Goal: Information Seeking & Learning: Learn about a topic

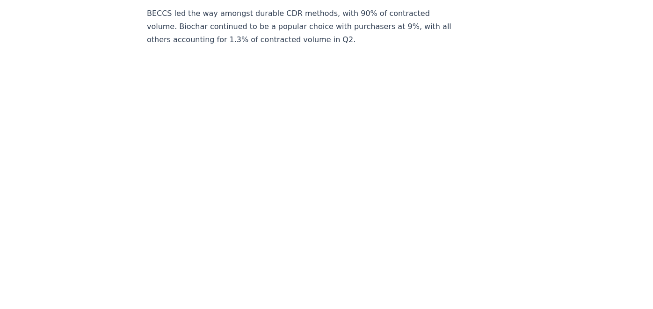
scroll to position [4466, 0]
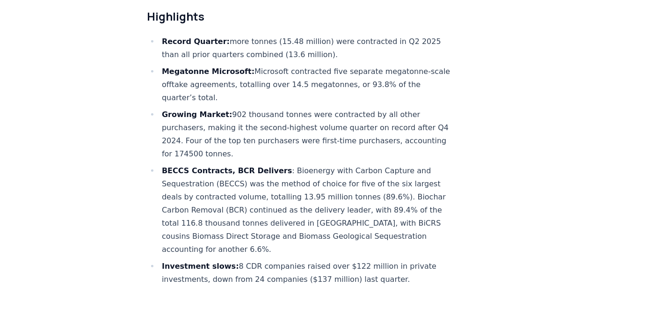
scroll to position [520, 0]
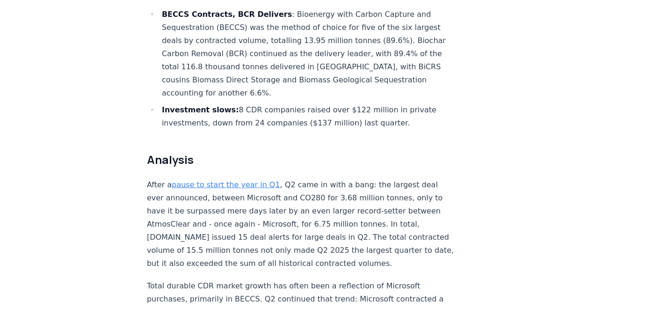
click at [195, 180] on link "pause to start the year in Q1" at bounding box center [226, 184] width 108 height 9
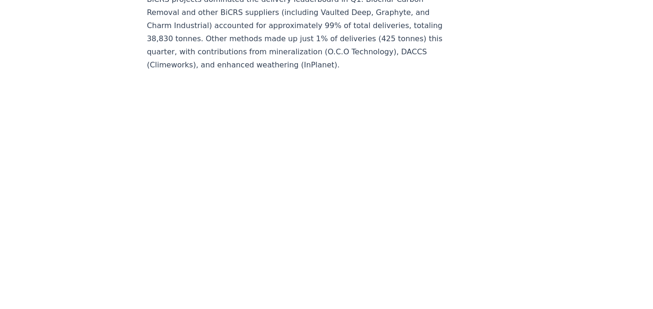
scroll to position [4564, 0]
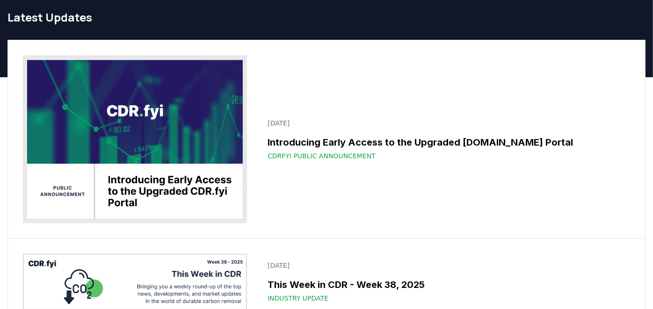
scroll to position [52, 0]
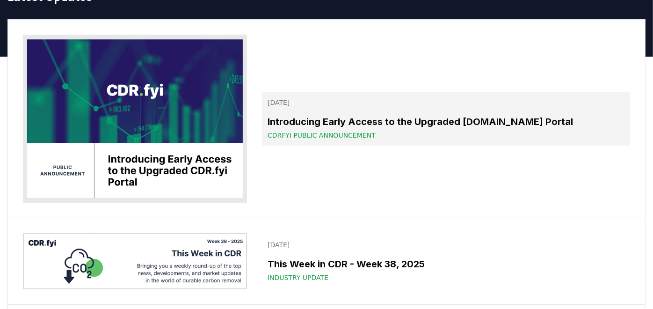
click at [386, 127] on h3 "Introducing Early Access to the Upgraded CDR.fyi Portal" at bounding box center [446, 122] width 357 height 14
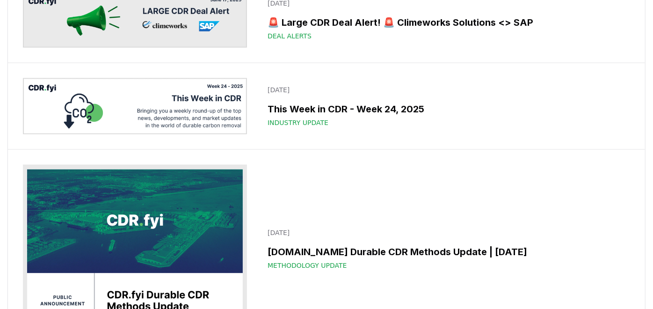
scroll to position [3067, 0]
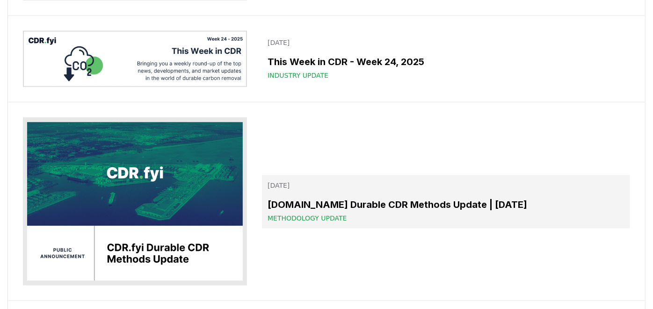
click at [395, 199] on h3 "CDR.fyi Durable CDR Methods Update | June 2025" at bounding box center [446, 204] width 357 height 14
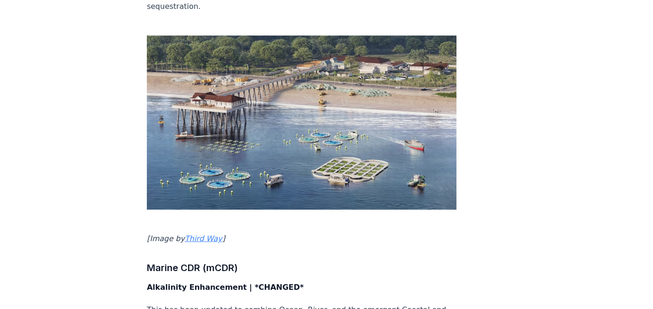
scroll to position [2496, 0]
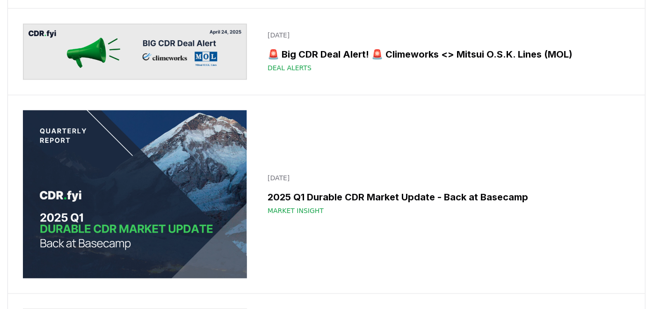
scroll to position [5563, 0]
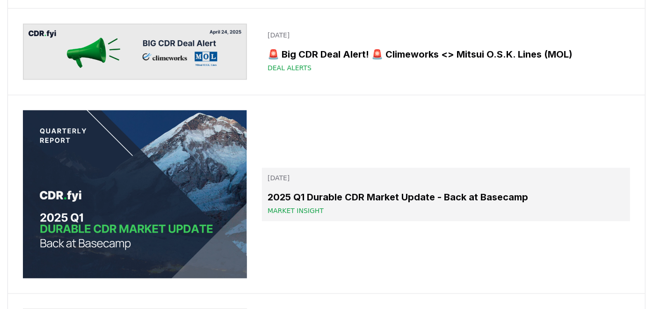
click at [308, 173] on p "April 21, 2025" at bounding box center [446, 177] width 357 height 9
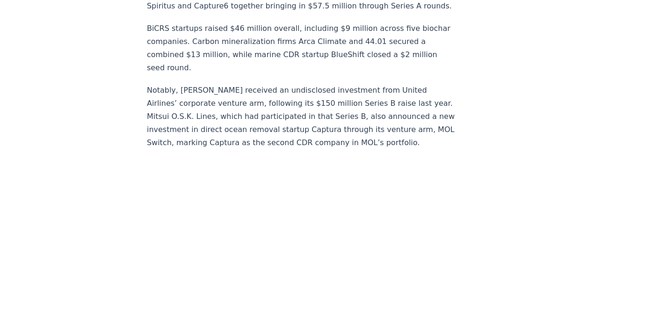
scroll to position [5095, 0]
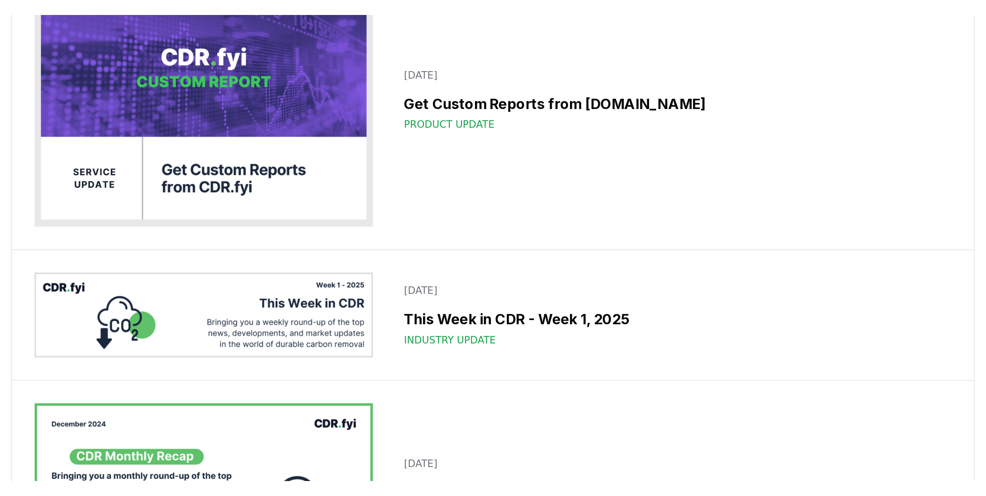
scroll to position [9827, 0]
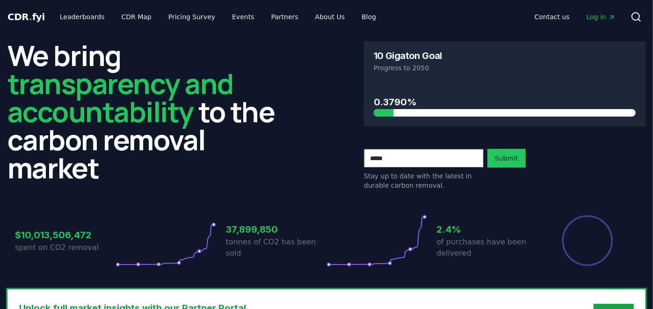
click at [604, 13] on span "Log in" at bounding box center [601, 16] width 29 height 9
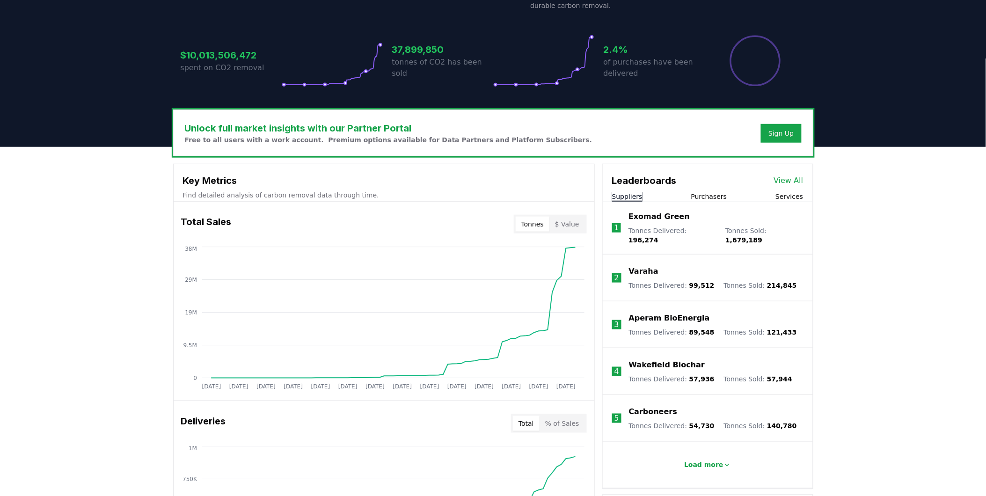
scroll to position [312, 0]
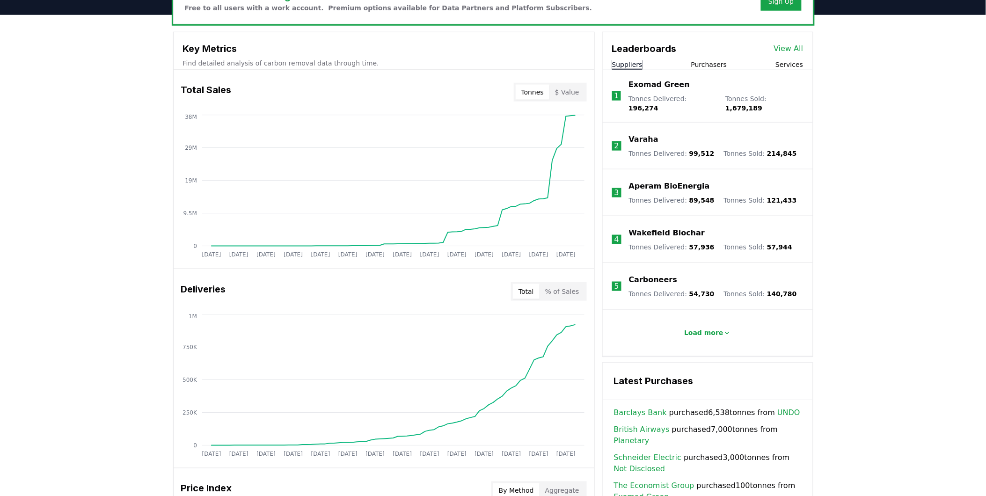
click at [81, 202] on div "Unlock full market insights with our Partner Portal Free to all users with a wo…" at bounding box center [493, 389] width 986 height 749
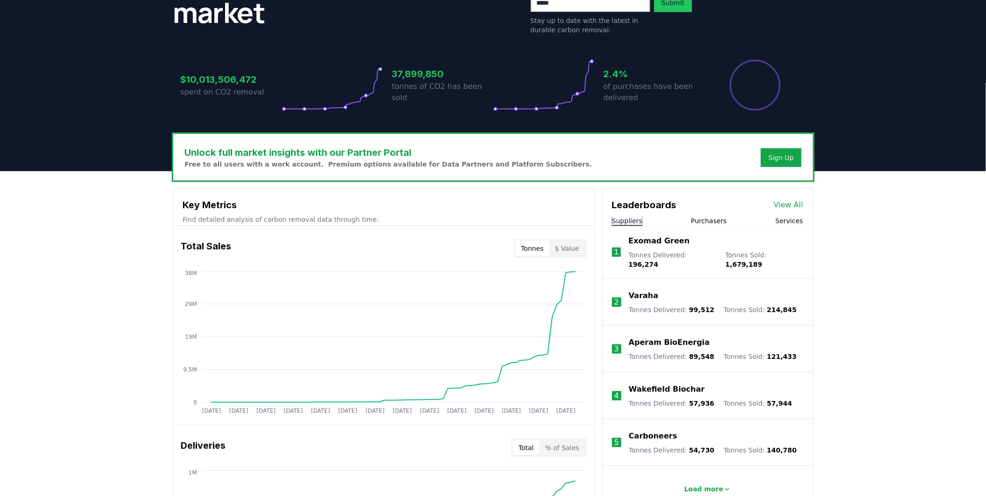
scroll to position [260, 0]
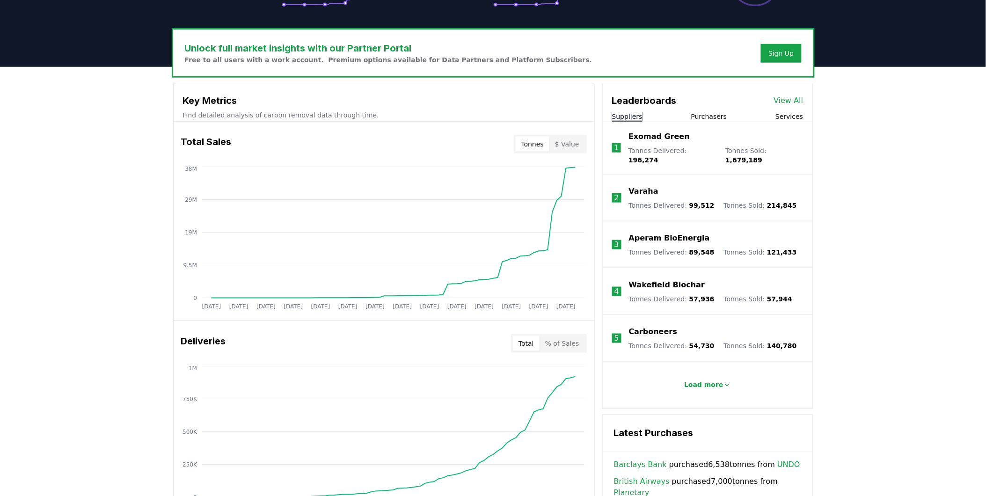
click at [574, 147] on button "$ Value" at bounding box center [567, 144] width 36 height 15
click at [541, 142] on button "Tonnes" at bounding box center [533, 144] width 34 height 15
click at [567, 169] on circle at bounding box center [565, 168] width 5 height 5
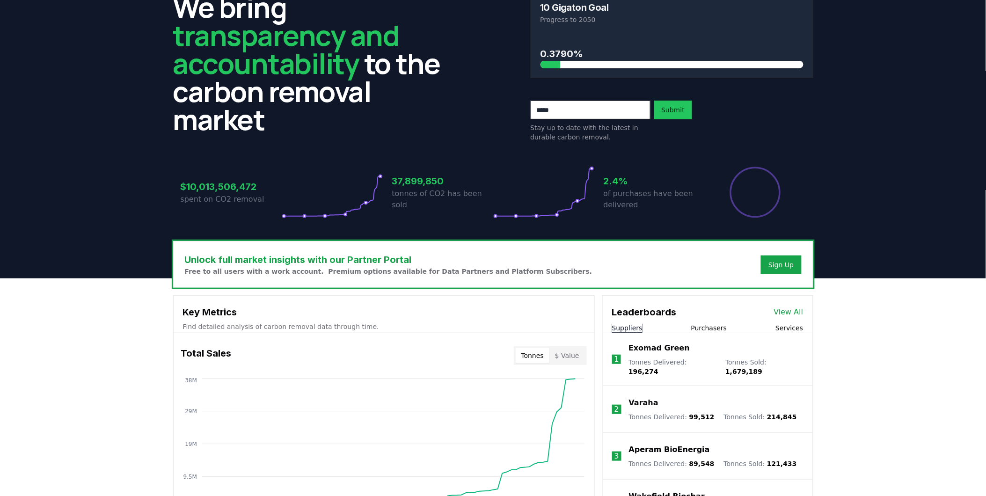
scroll to position [156, 0]
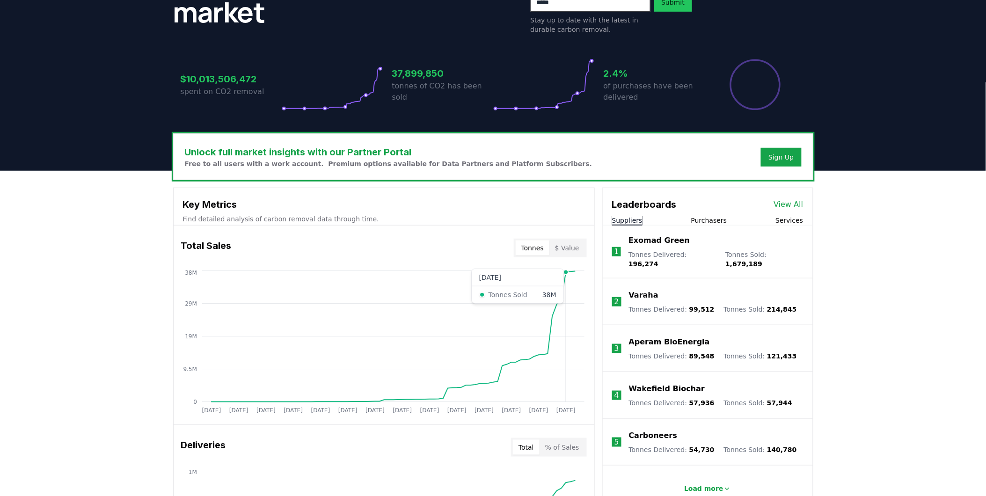
click at [566, 273] on circle at bounding box center [565, 272] width 5 height 5
click at [246, 214] on p "Find detailed analysis of carbon removal data through time." at bounding box center [384, 218] width 402 height 9
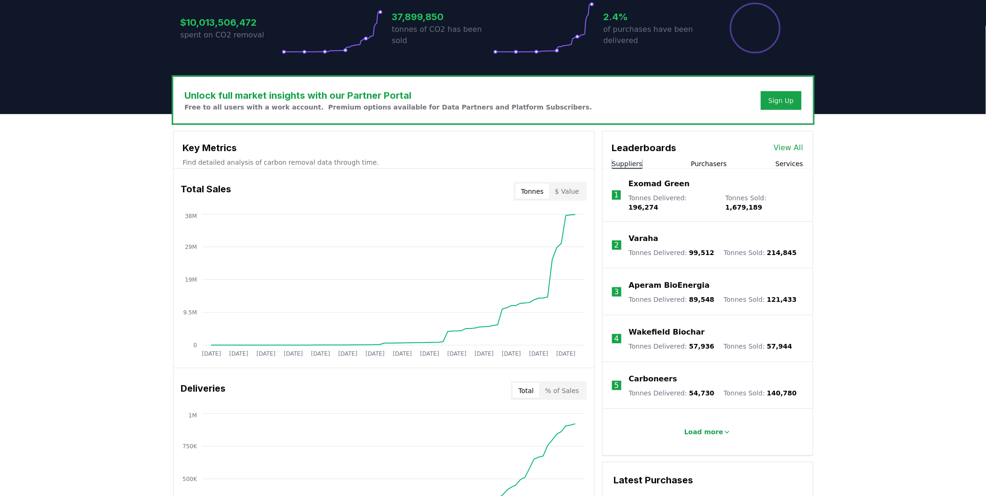
scroll to position [260, 0]
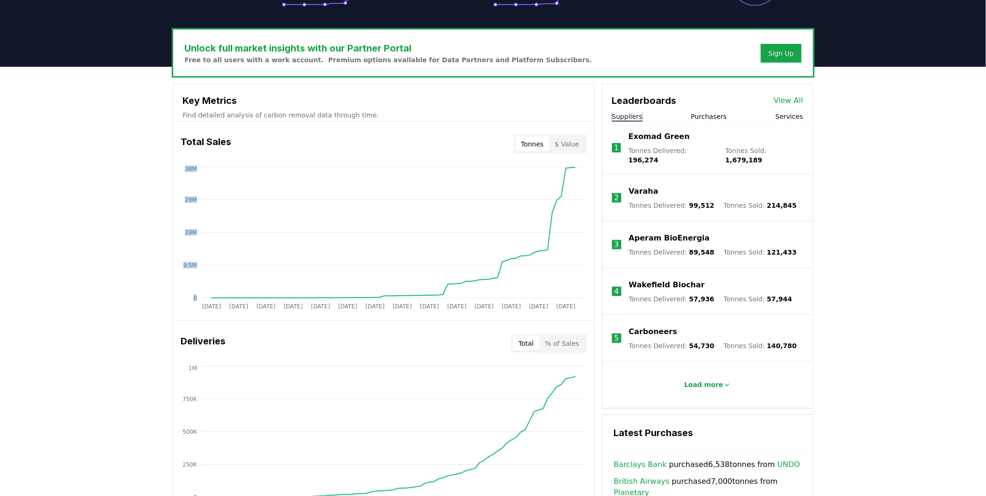
drag, startPoint x: 509, startPoint y: 259, endPoint x: 189, endPoint y: 288, distance: 321.9
drag, startPoint x: 189, startPoint y: 288, endPoint x: 194, endPoint y: 164, distance: 124.1
click at [196, 166] on tspan "38M" at bounding box center [191, 169] width 12 height 7
drag, startPoint x: 210, startPoint y: 139, endPoint x: 387, endPoint y: 155, distance: 178.5
click at [211, 139] on h3 "Total Sales" at bounding box center [206, 144] width 51 height 19
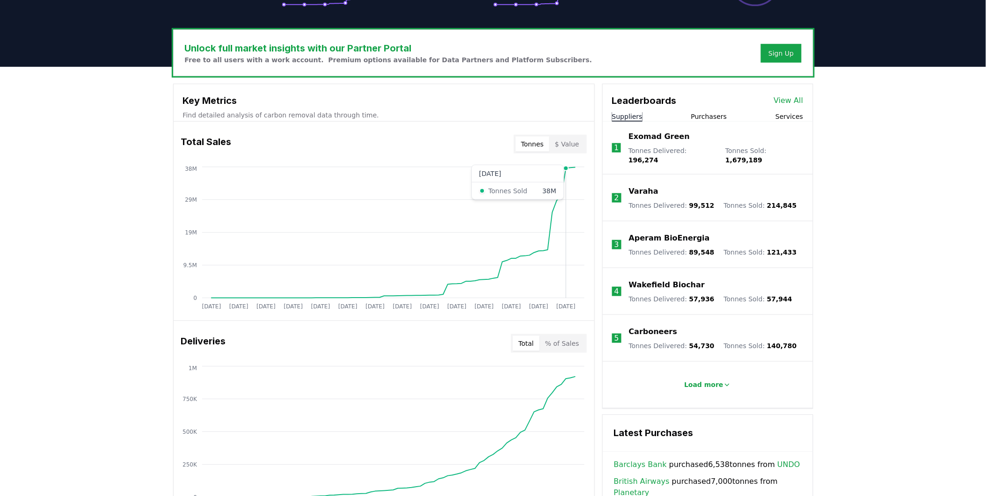
click at [568, 169] on circle at bounding box center [565, 168] width 5 height 5
click at [396, 171] on icon "[DATE] [DATE] [DATE] [DATE] [DATE] [DATE] [DATE] [DATE] [DATE] [DATE] [DATE] [D…" at bounding box center [380, 240] width 413 height 150
click at [99, 207] on div "Unlock full market insights with our Partner Portal Free to all users with a wo…" at bounding box center [493, 441] width 986 height 749
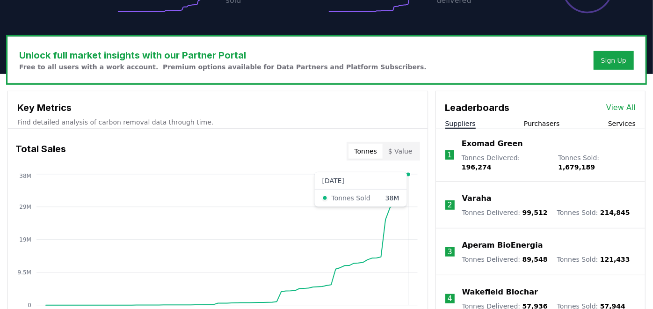
scroll to position [357, 0]
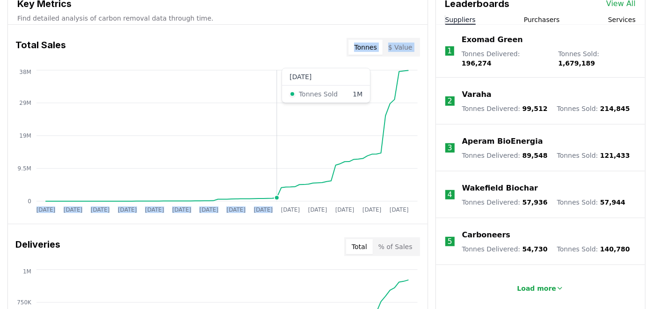
drag, startPoint x: 277, startPoint y: 73, endPoint x: 309, endPoint y: 57, distance: 35.8
click at [309, 57] on div "Total Sales Tonnes $ Value [DATE] [DATE] [DATE] [DATE] [DATE] [DATE] [DATE] [DA…" at bounding box center [218, 124] width 420 height 199
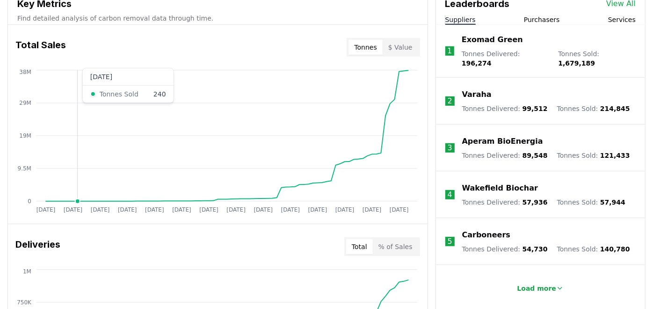
click at [79, 199] on circle at bounding box center [77, 201] width 5 height 5
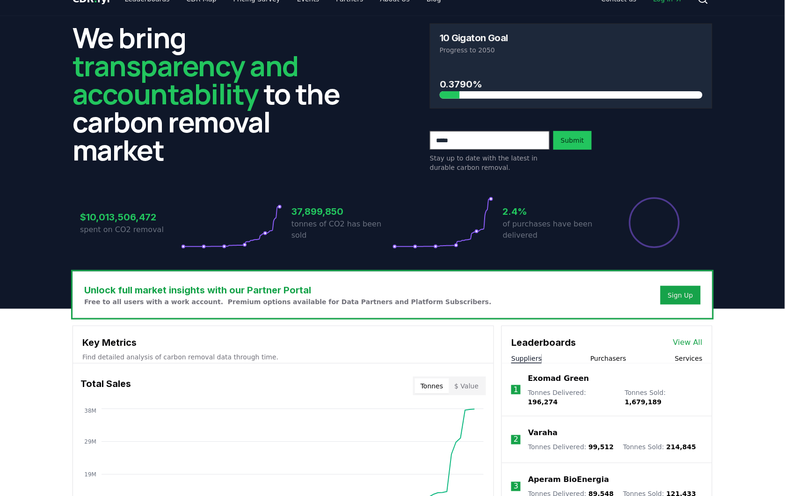
scroll to position [0, 0]
